Goal: Task Accomplishment & Management: Use online tool/utility

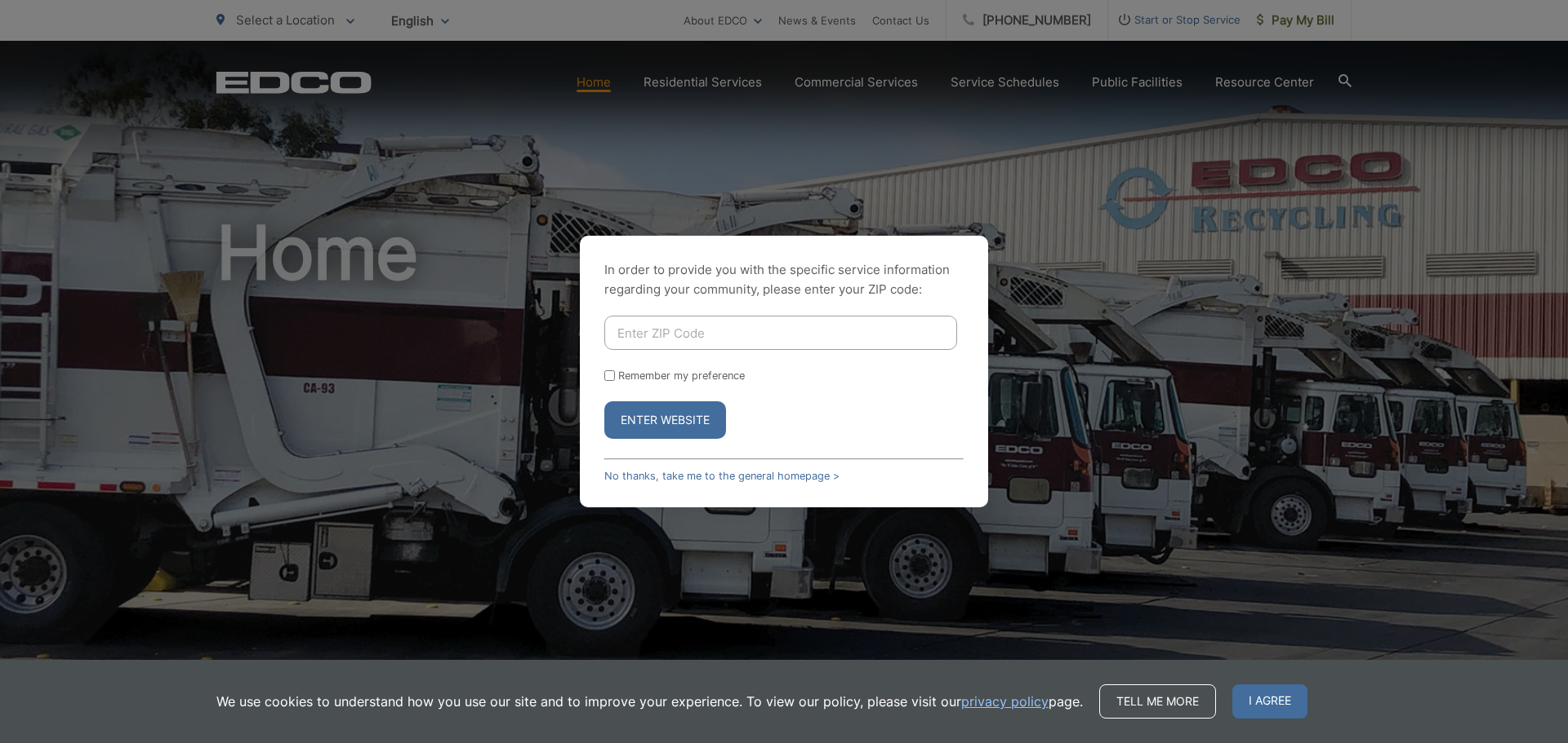
click at [634, 335] on input "Enter ZIP Code" at bounding box center [781, 333] width 353 height 35
type input "92082"
click at [663, 417] on button "Enter Website" at bounding box center [665, 420] width 122 height 38
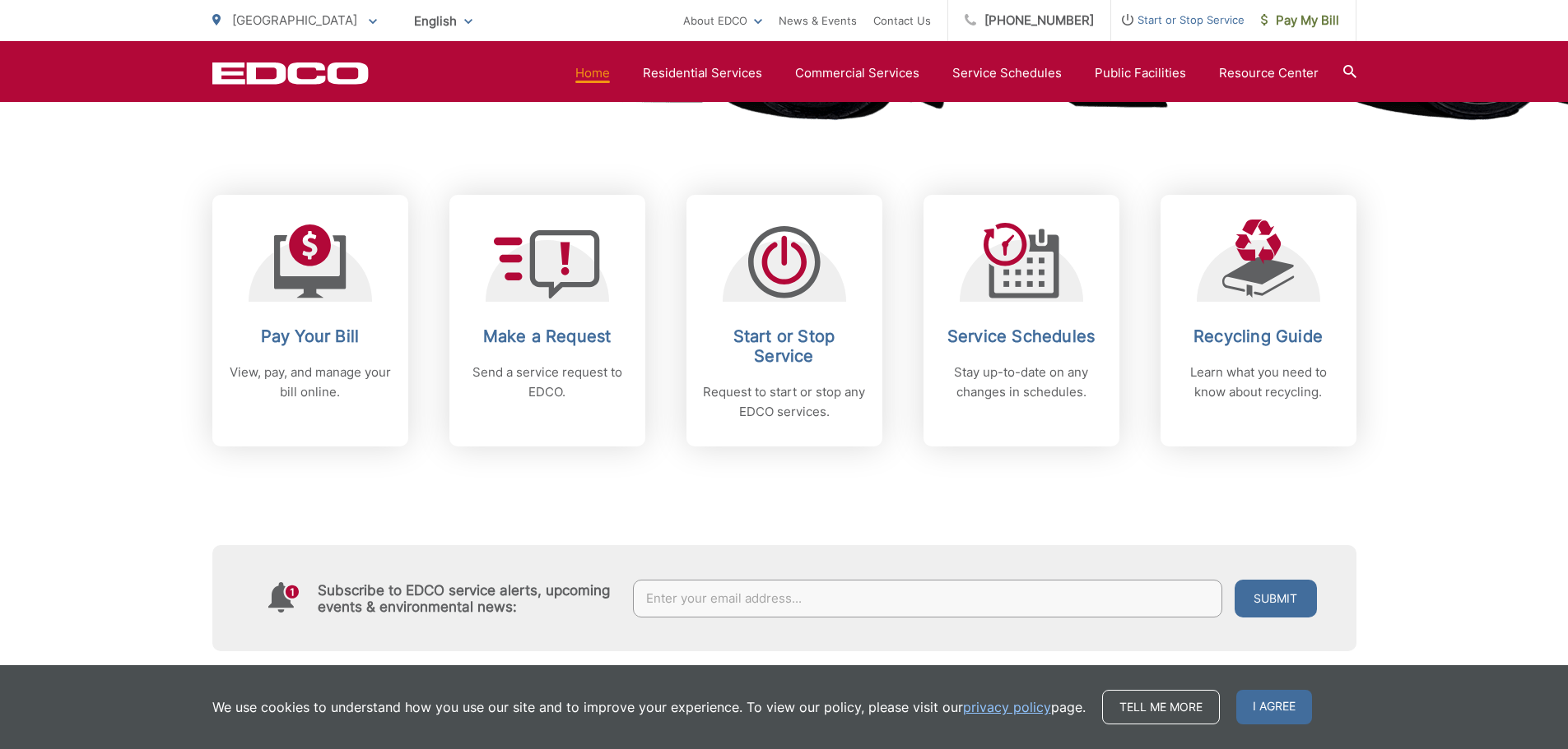
scroll to position [658, 0]
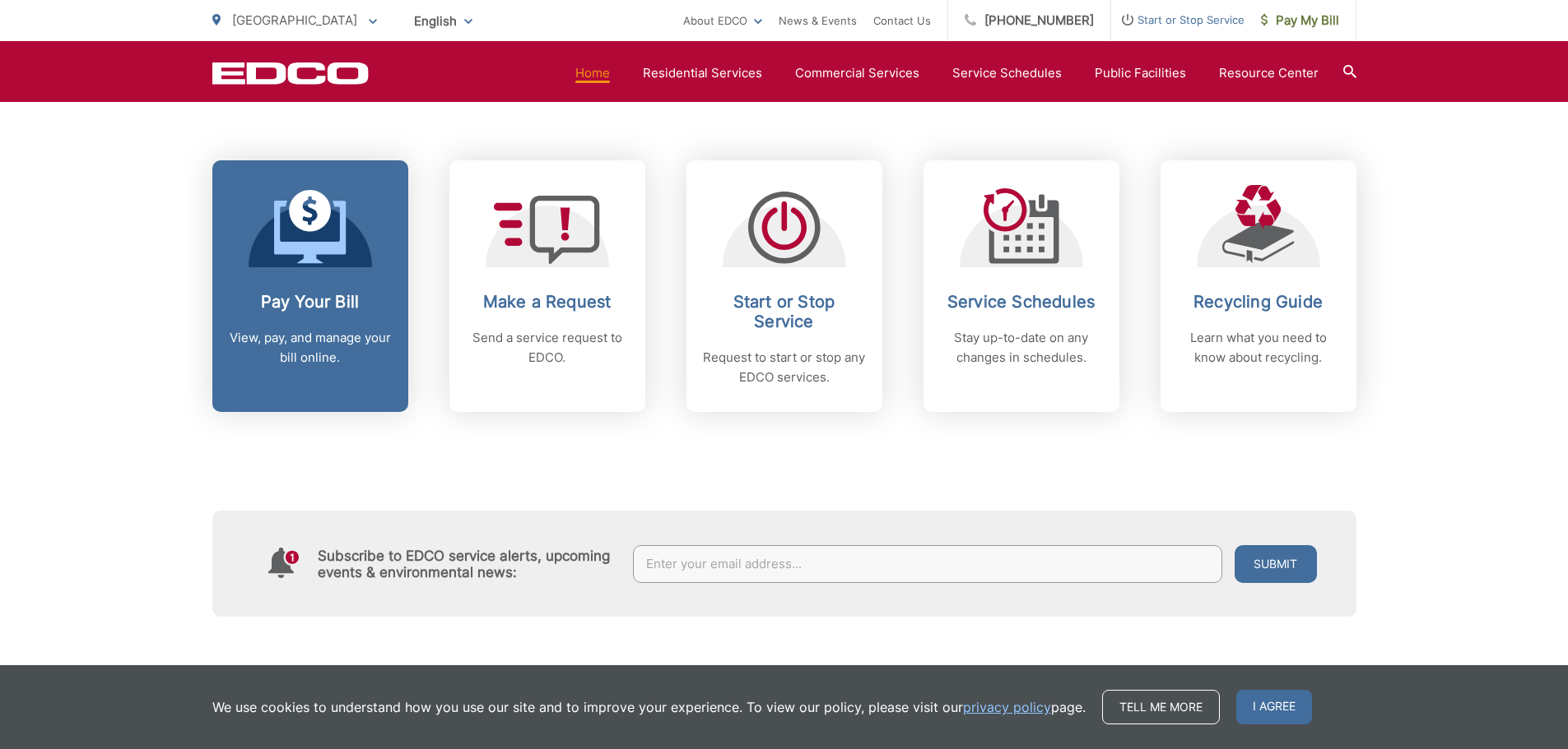
click at [281, 221] on icon at bounding box center [310, 227] width 73 height 74
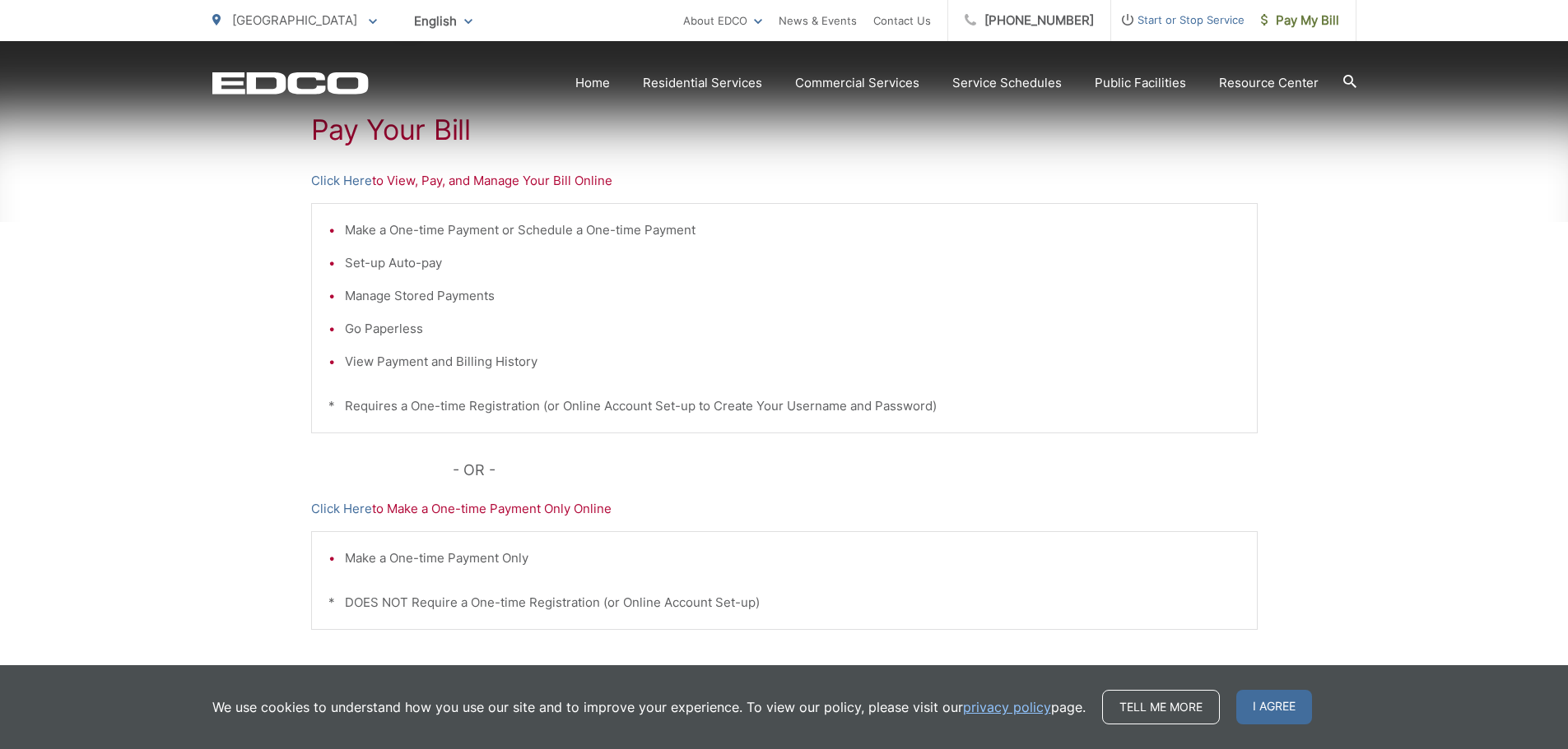
scroll to position [329, 0]
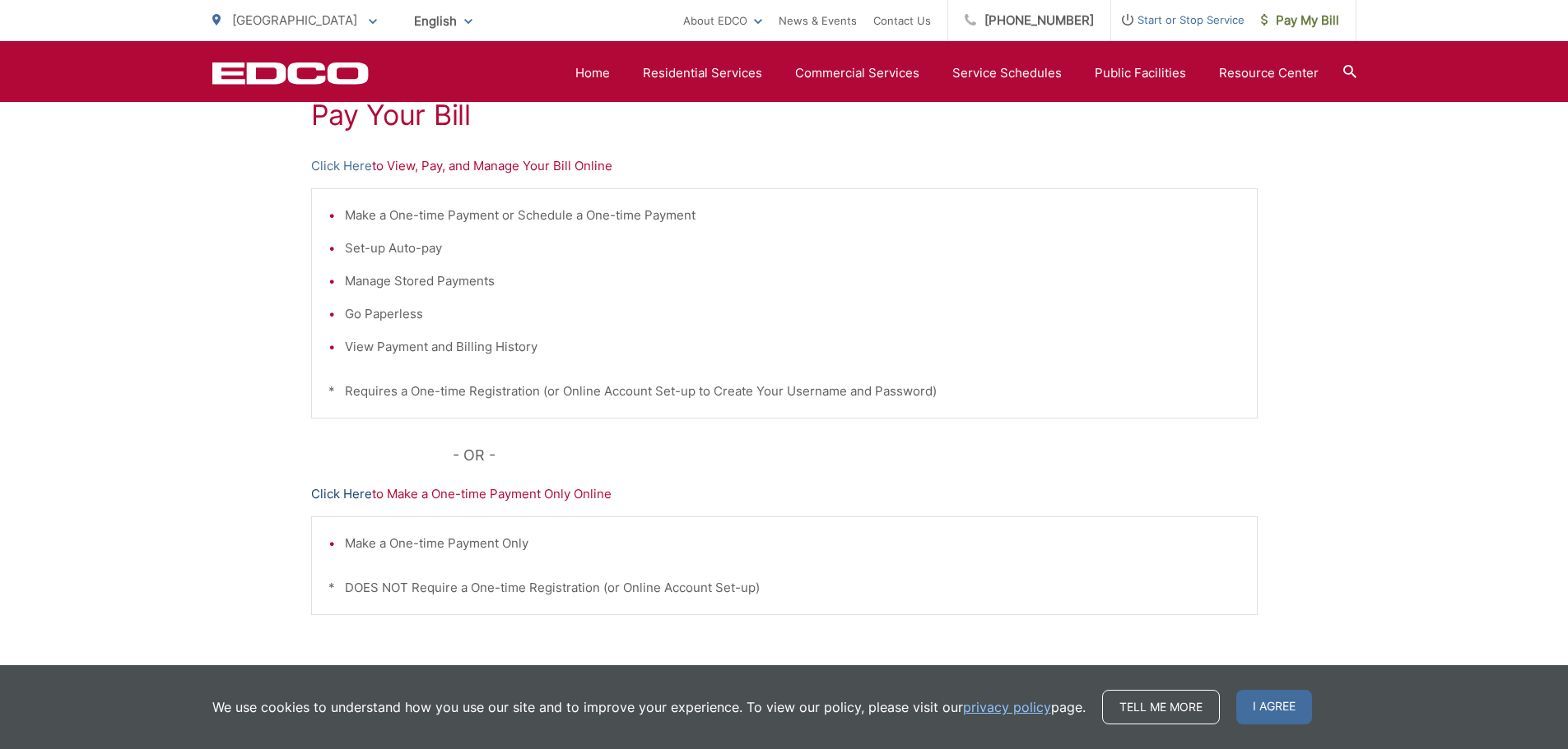
click at [331, 495] on link "Click Here" at bounding box center [341, 494] width 61 height 19
